Goal: Browse casually

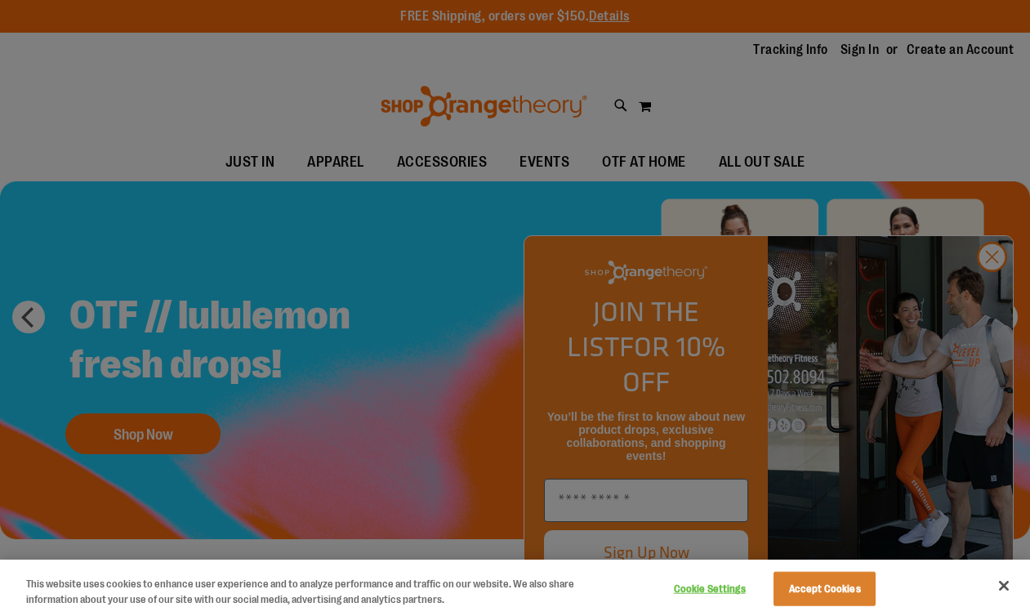
click at [994, 294] on div at bounding box center [515, 308] width 1030 height 616
click at [809, 599] on button "Accept Cookies" at bounding box center [824, 589] width 102 height 34
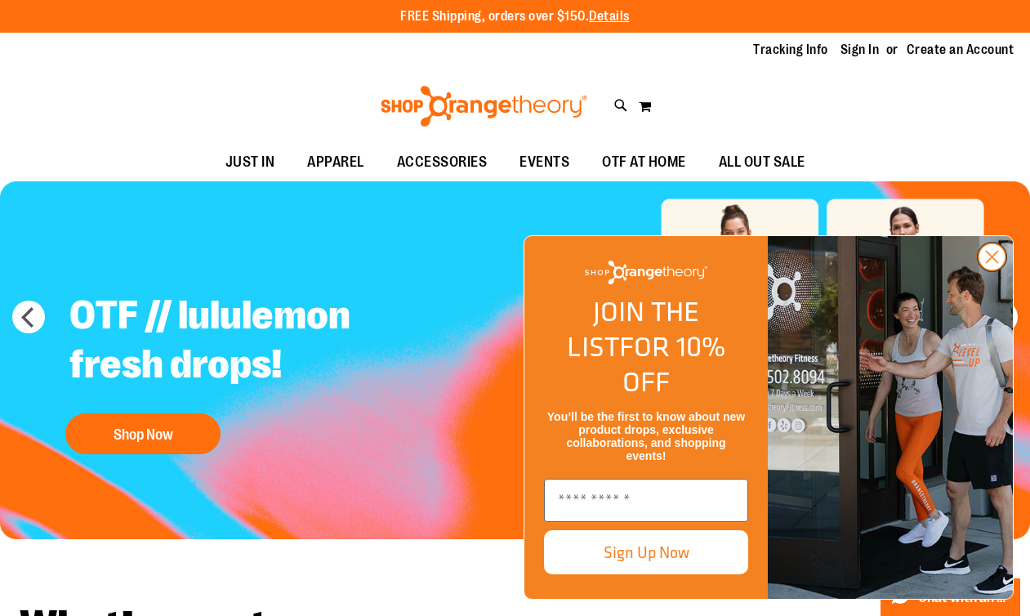
click at [987, 263] on icon "Close dialog" at bounding box center [992, 257] width 11 height 11
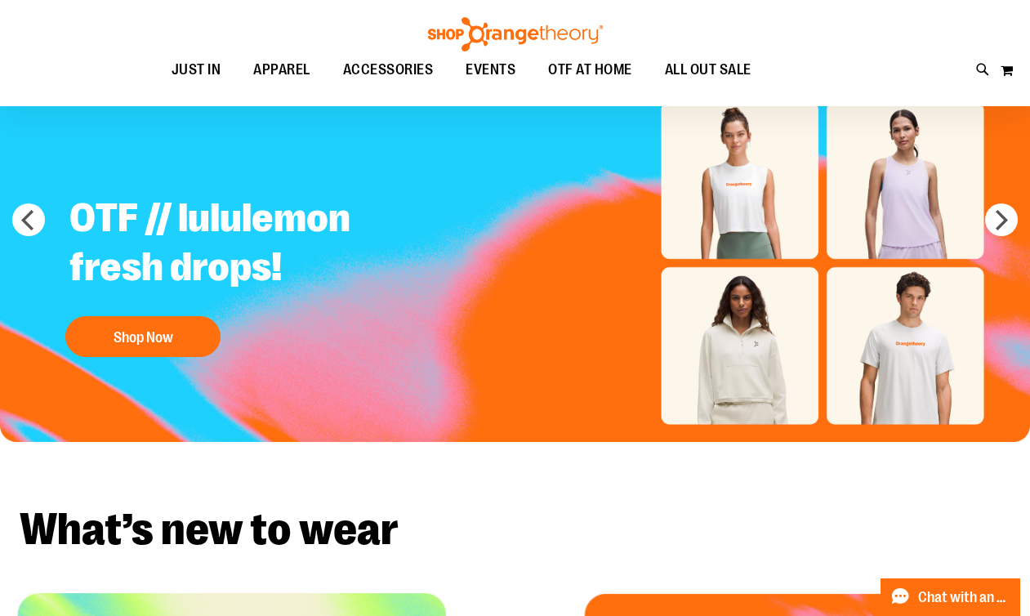
scroll to position [97, 0]
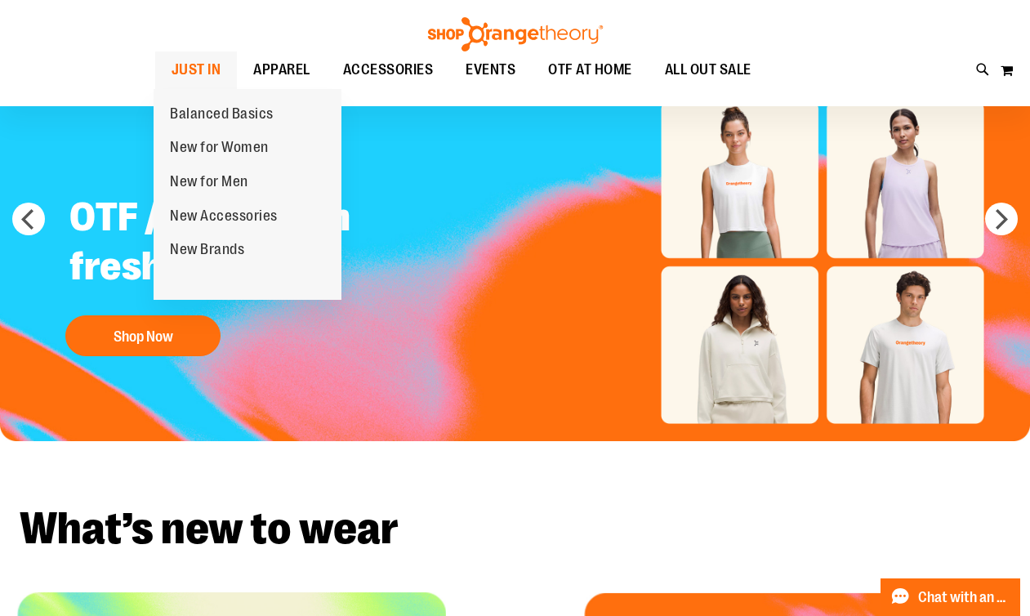
click at [193, 70] on span "JUST IN" at bounding box center [197, 69] width 50 height 37
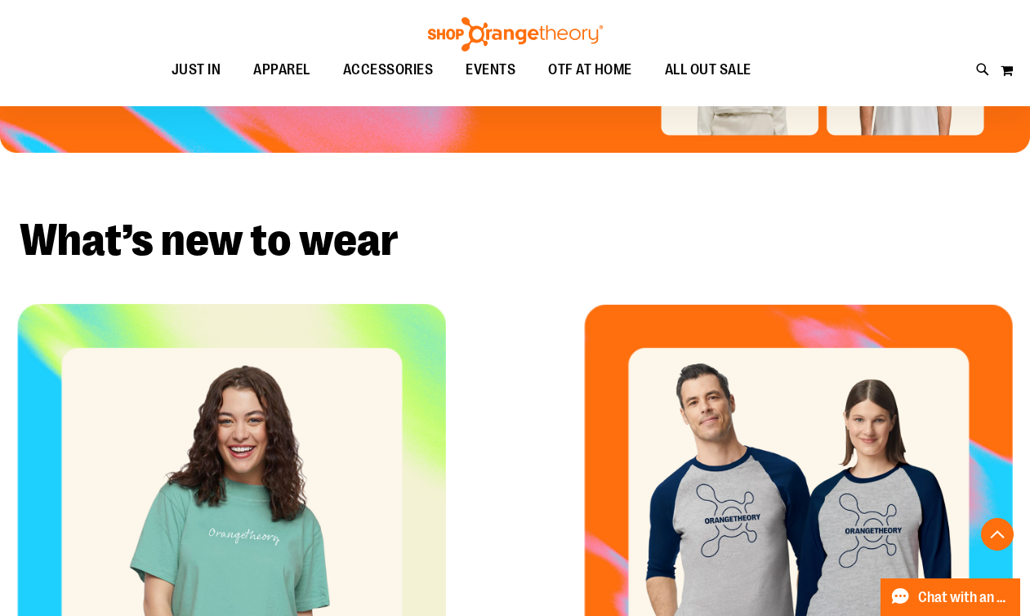
scroll to position [394, 0]
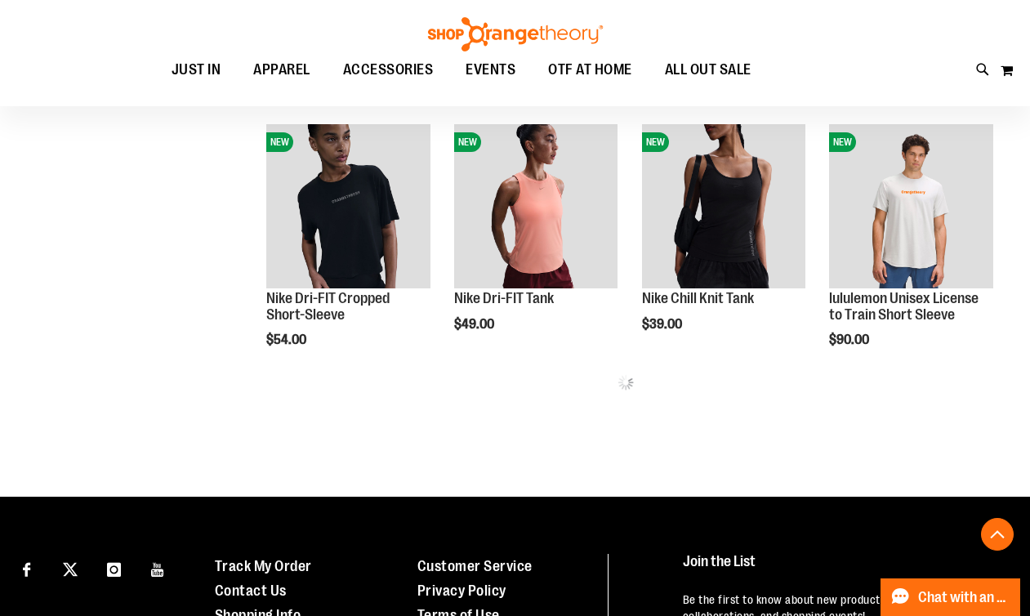
scroll to position [737, 0]
